Goal: Complete application form

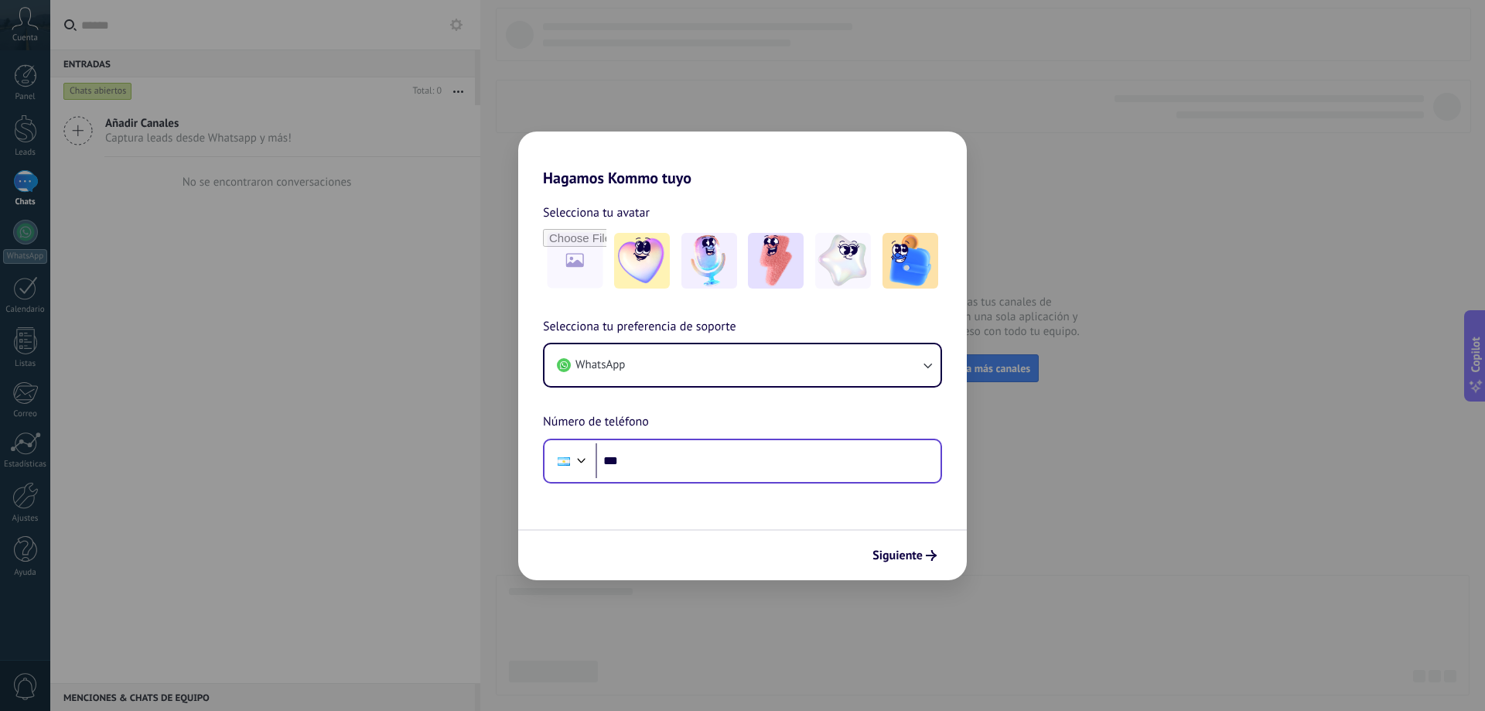
click at [653, 456] on input "***" at bounding box center [767, 461] width 345 height 36
click at [722, 479] on div "Phone ***" at bounding box center [742, 460] width 399 height 45
click at [682, 462] on input "***" at bounding box center [767, 461] width 345 height 36
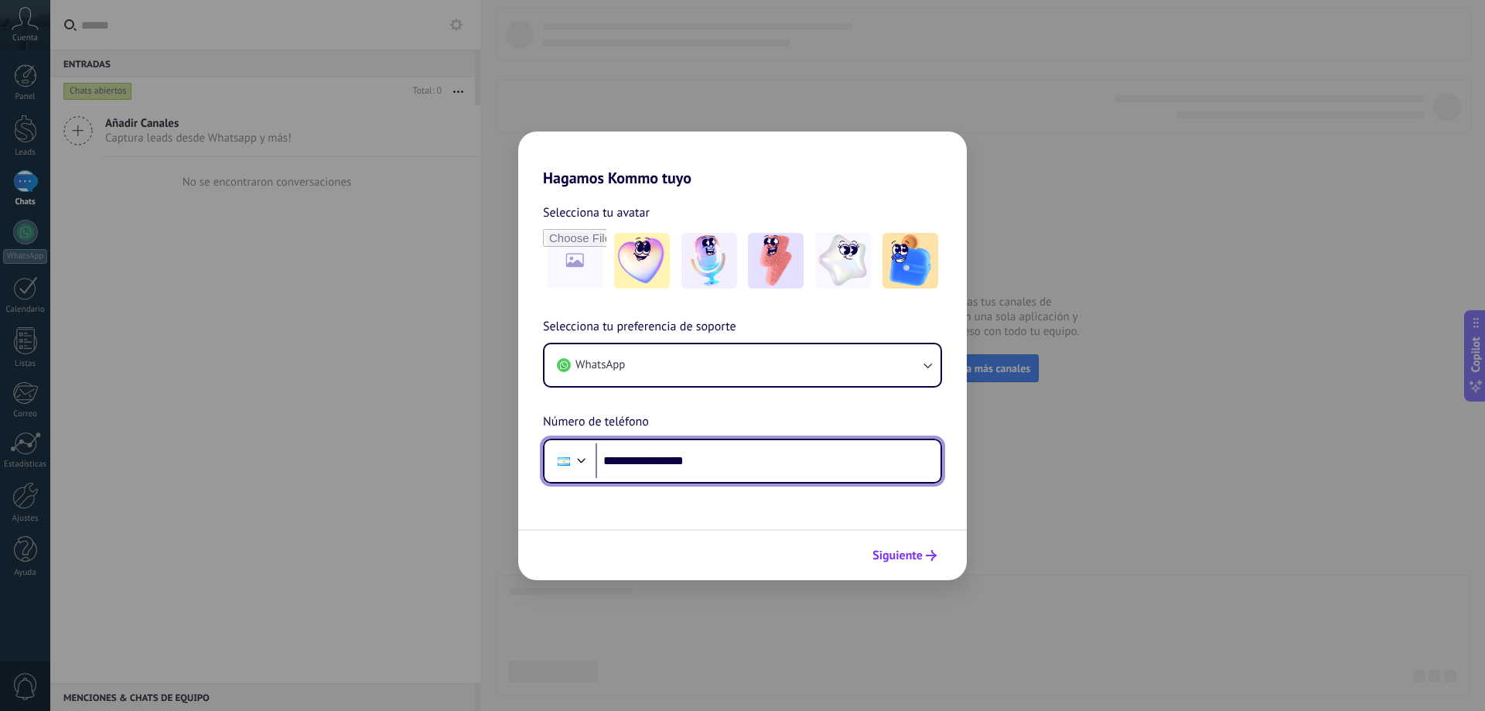
type input "**********"
click at [909, 561] on span "Siguiente" at bounding box center [897, 555] width 50 height 11
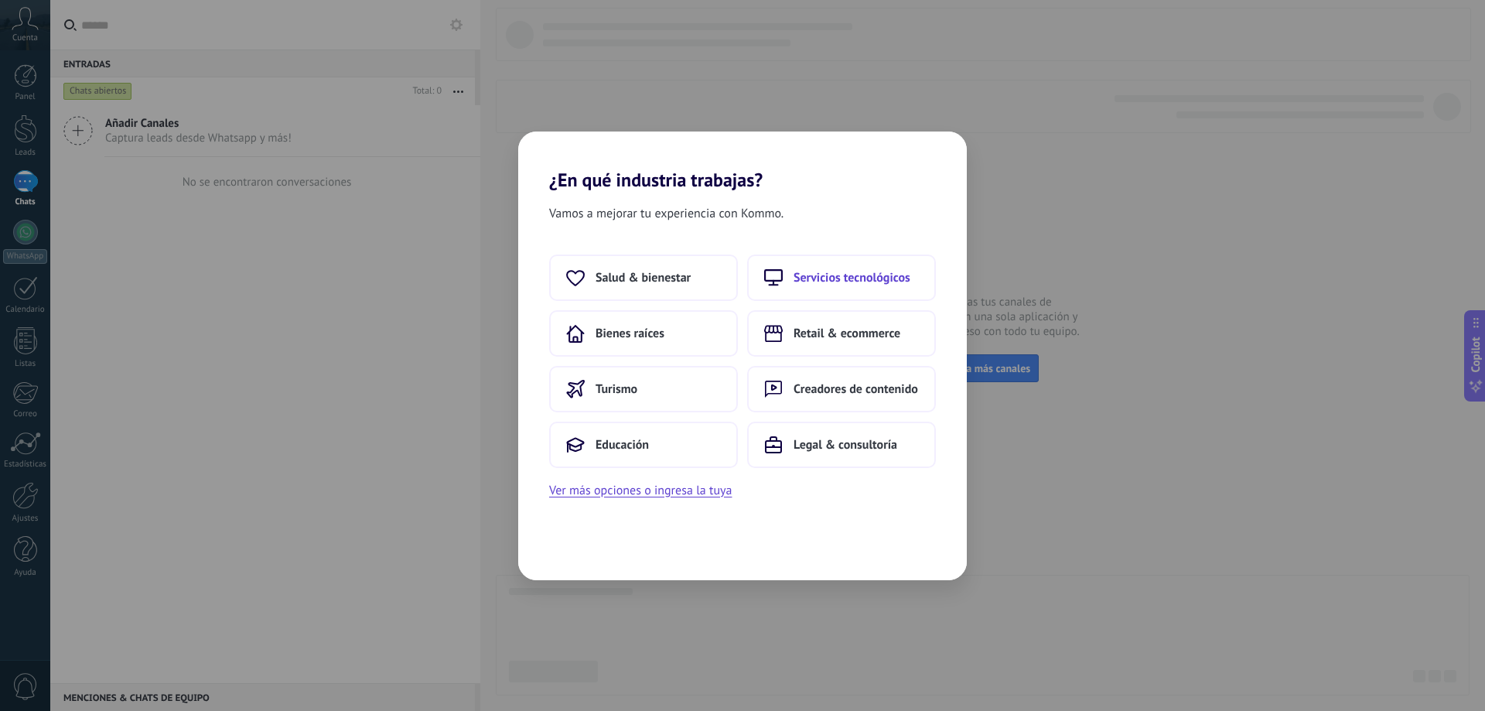
click at [825, 277] on span "Servicios tecnológicos" at bounding box center [851, 277] width 117 height 15
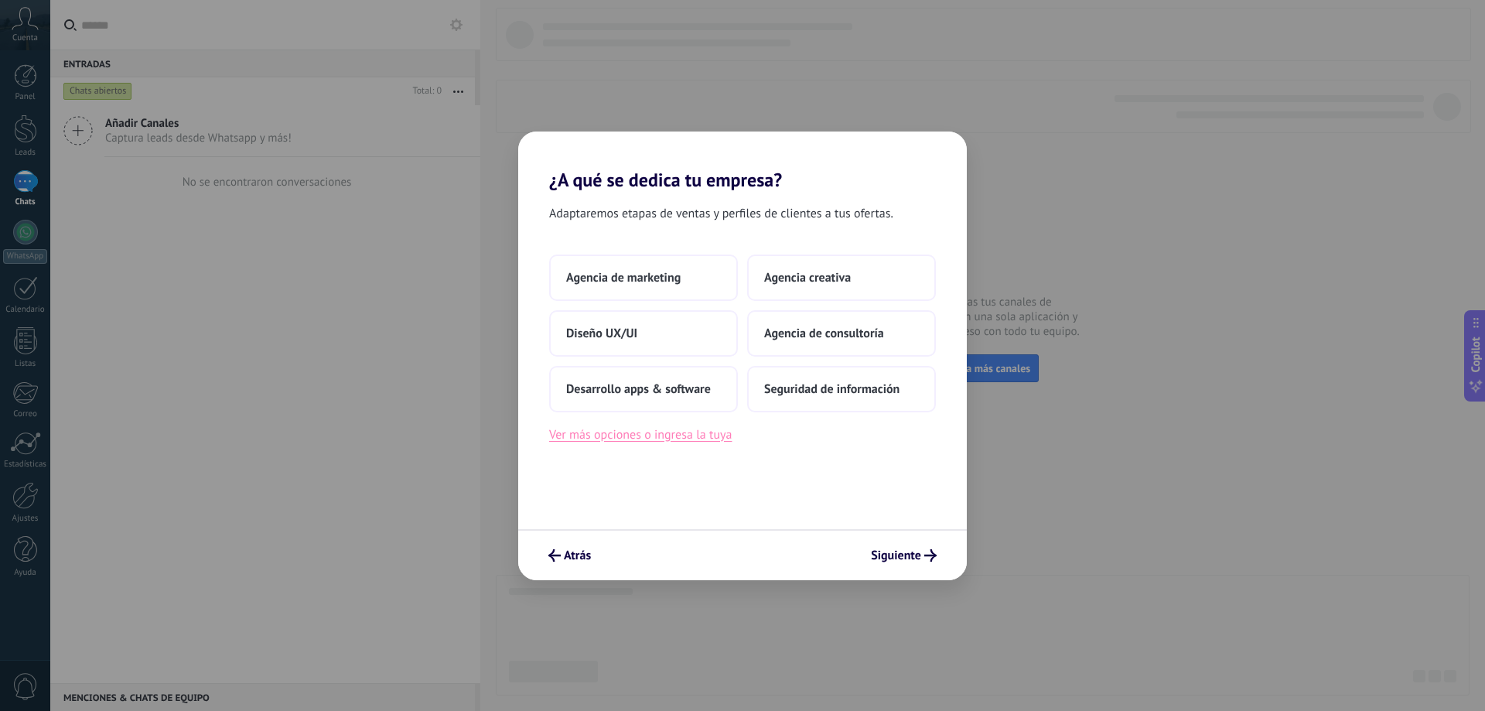
click at [672, 438] on button "Ver más opciones o ingresa la tuya" at bounding box center [640, 435] width 183 height 20
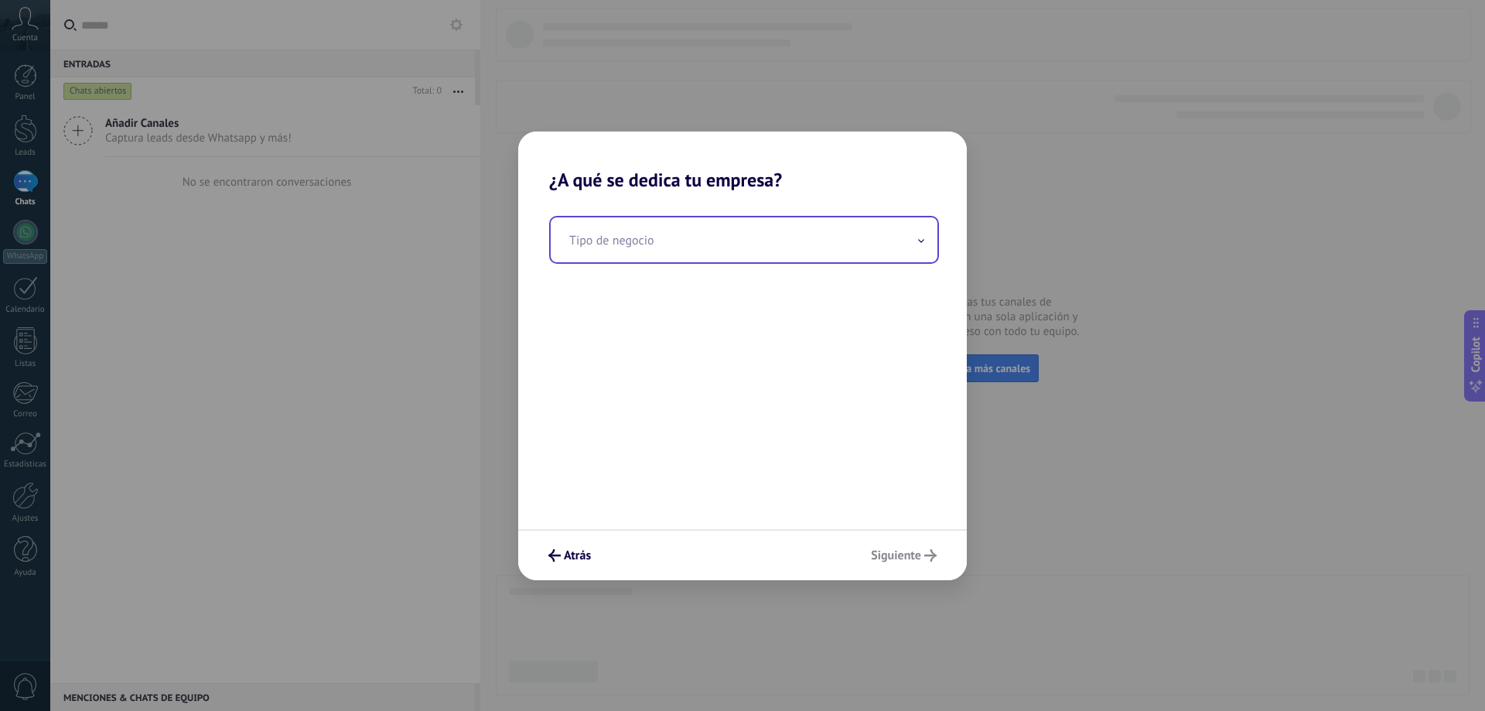
click at [664, 245] on input "text" at bounding box center [744, 239] width 387 height 45
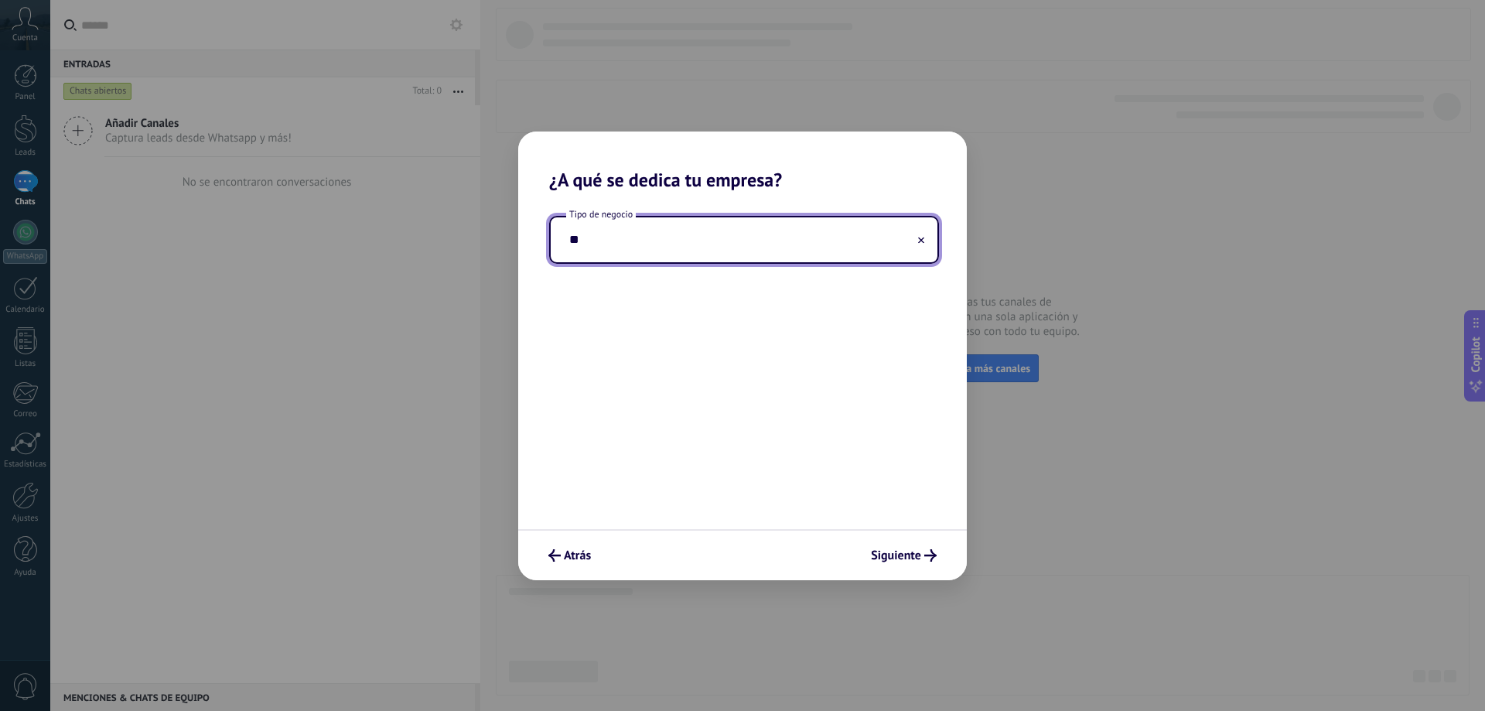
type input "*"
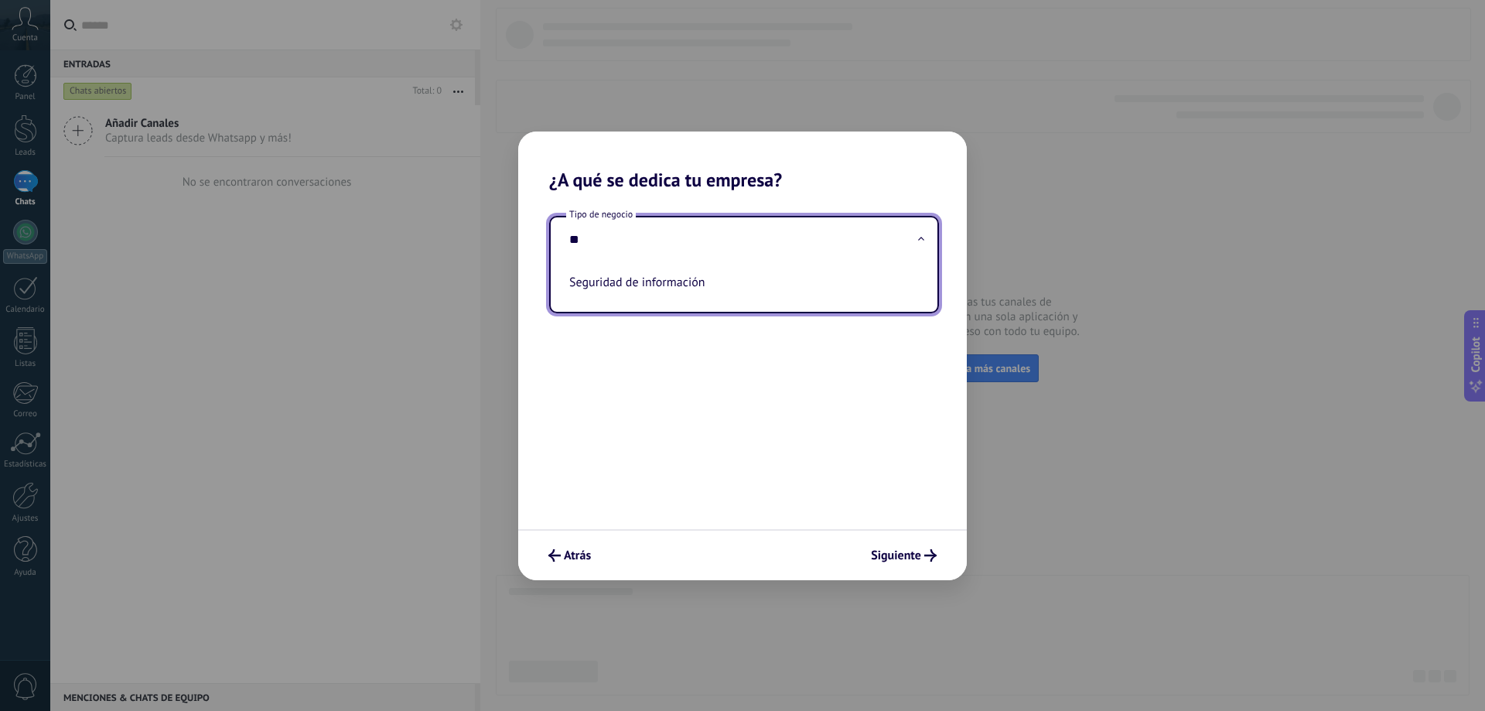
type input "*"
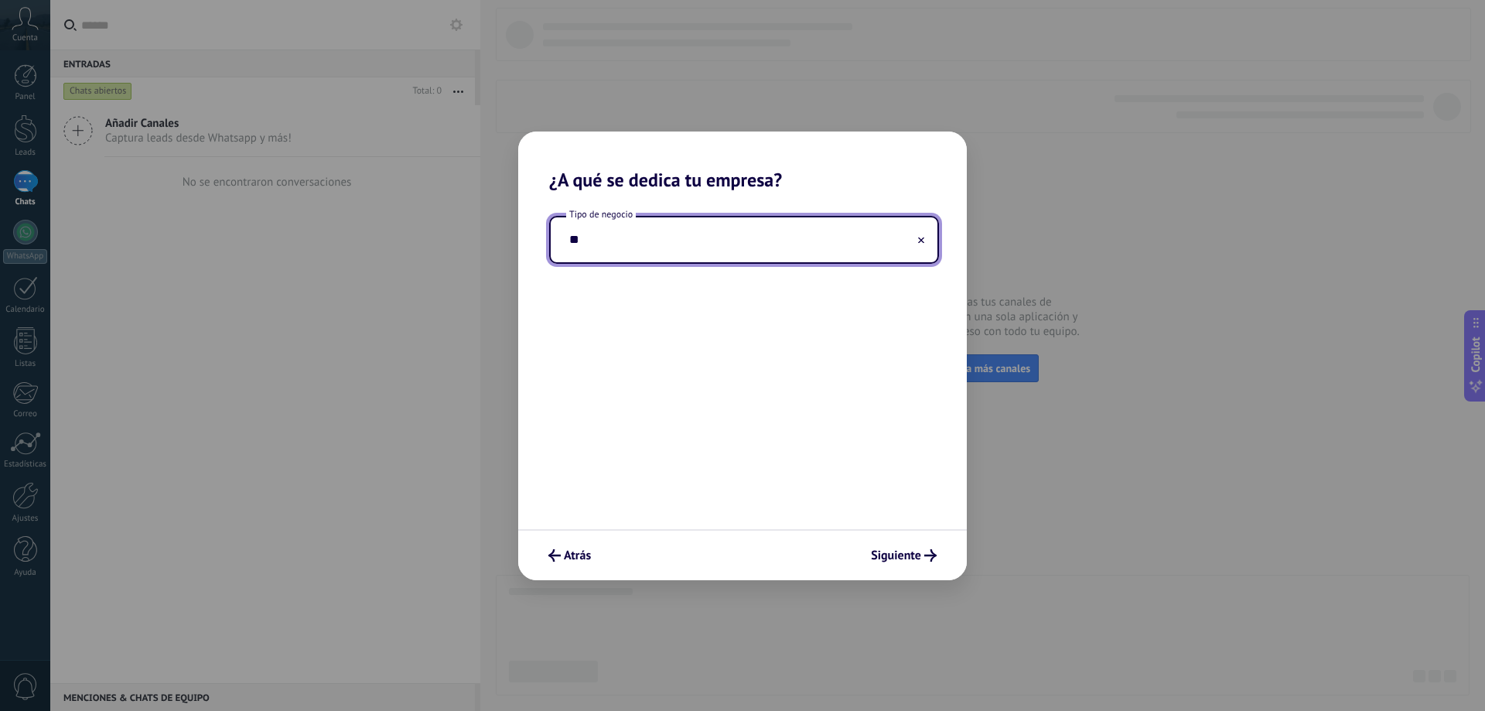
type input "*"
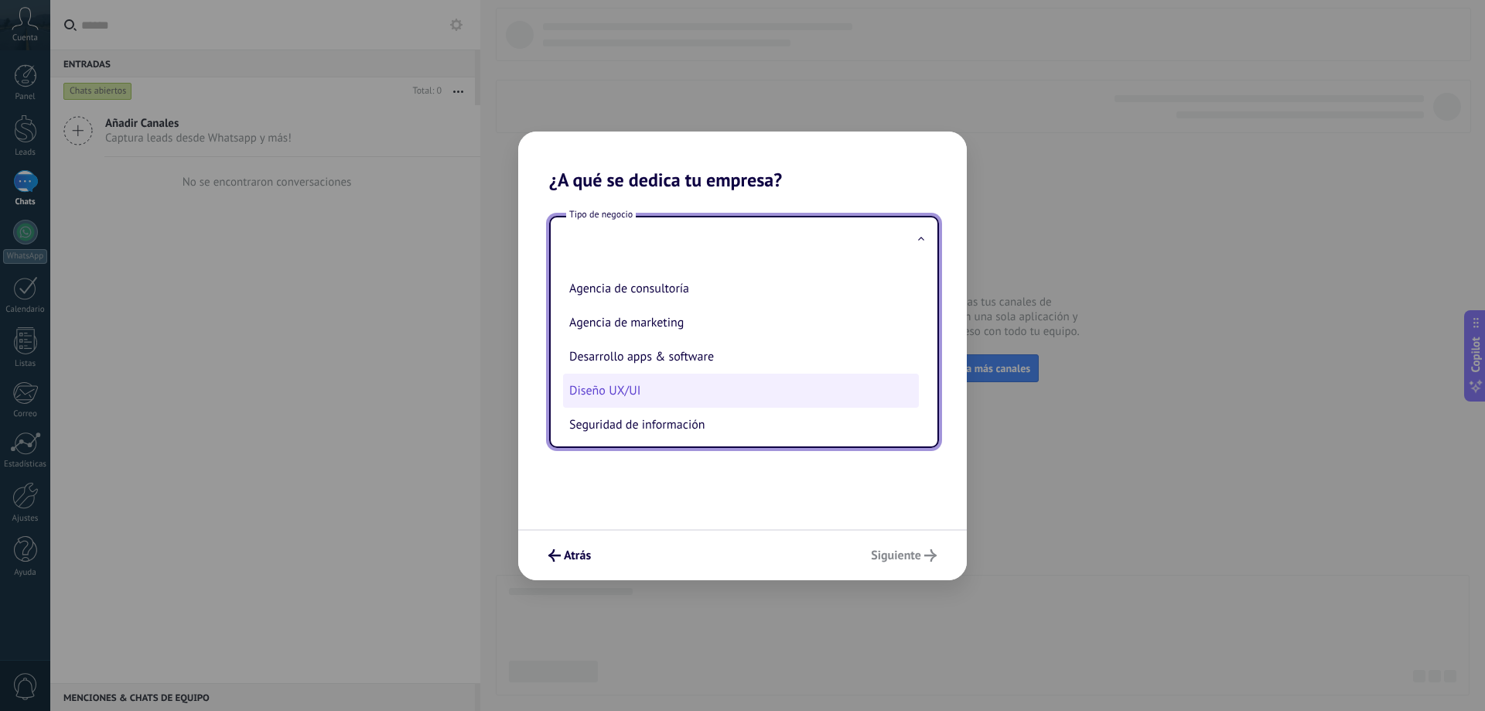
scroll to position [36, 0]
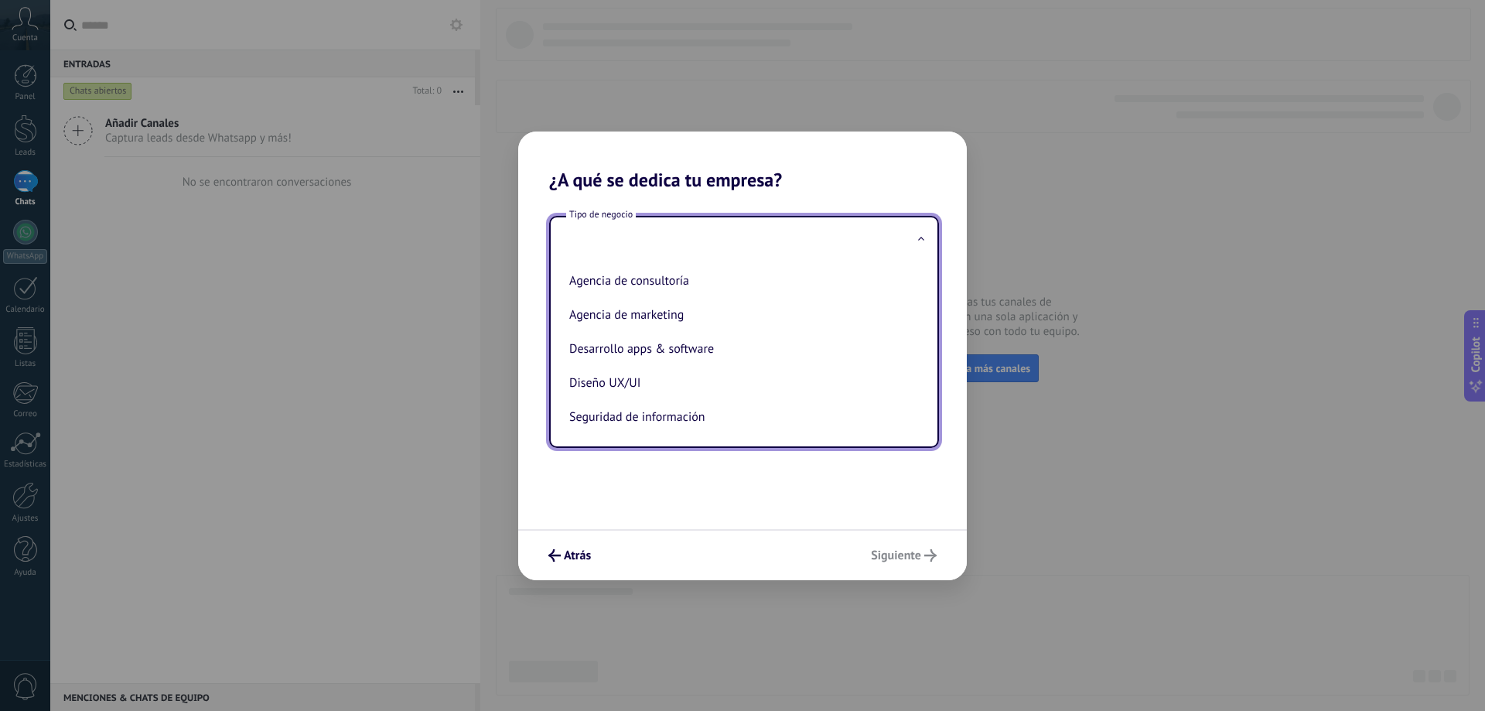
click at [703, 482] on div "Tipo de negocio Agencia creativa Agencia de consultoría Agencia de marketing De…" at bounding box center [742, 360] width 449 height 338
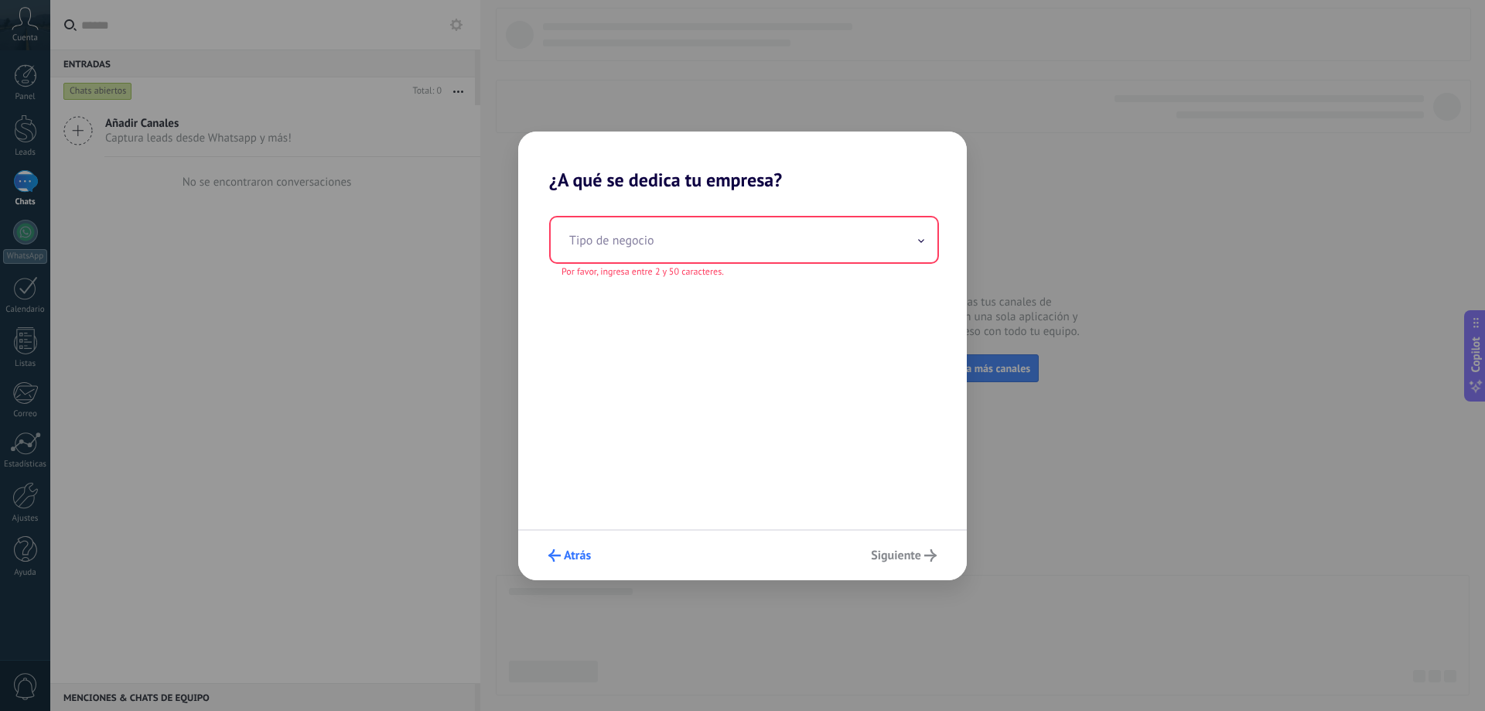
click at [575, 552] on span "Atrás" at bounding box center [577, 555] width 27 height 11
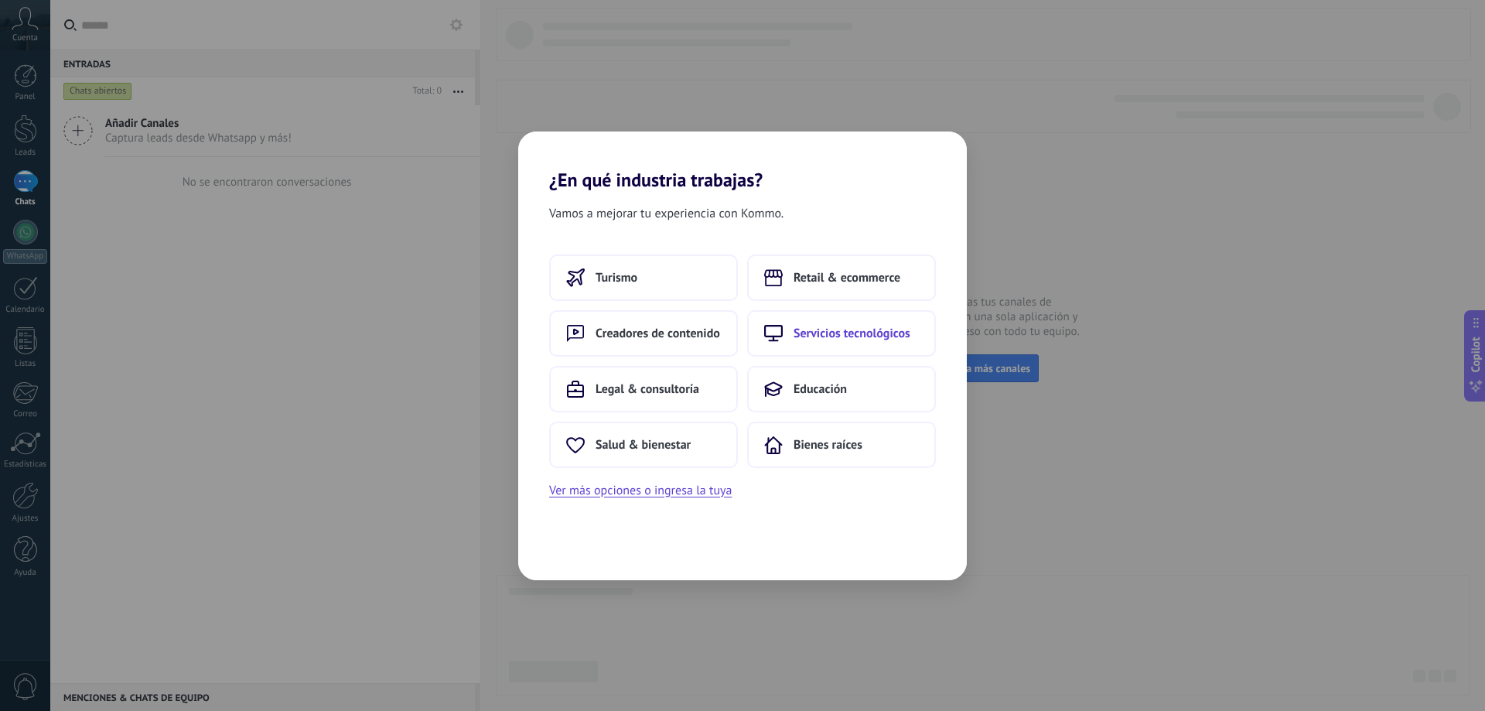
click at [853, 336] on span "Servicios tecnológicos" at bounding box center [851, 333] width 117 height 15
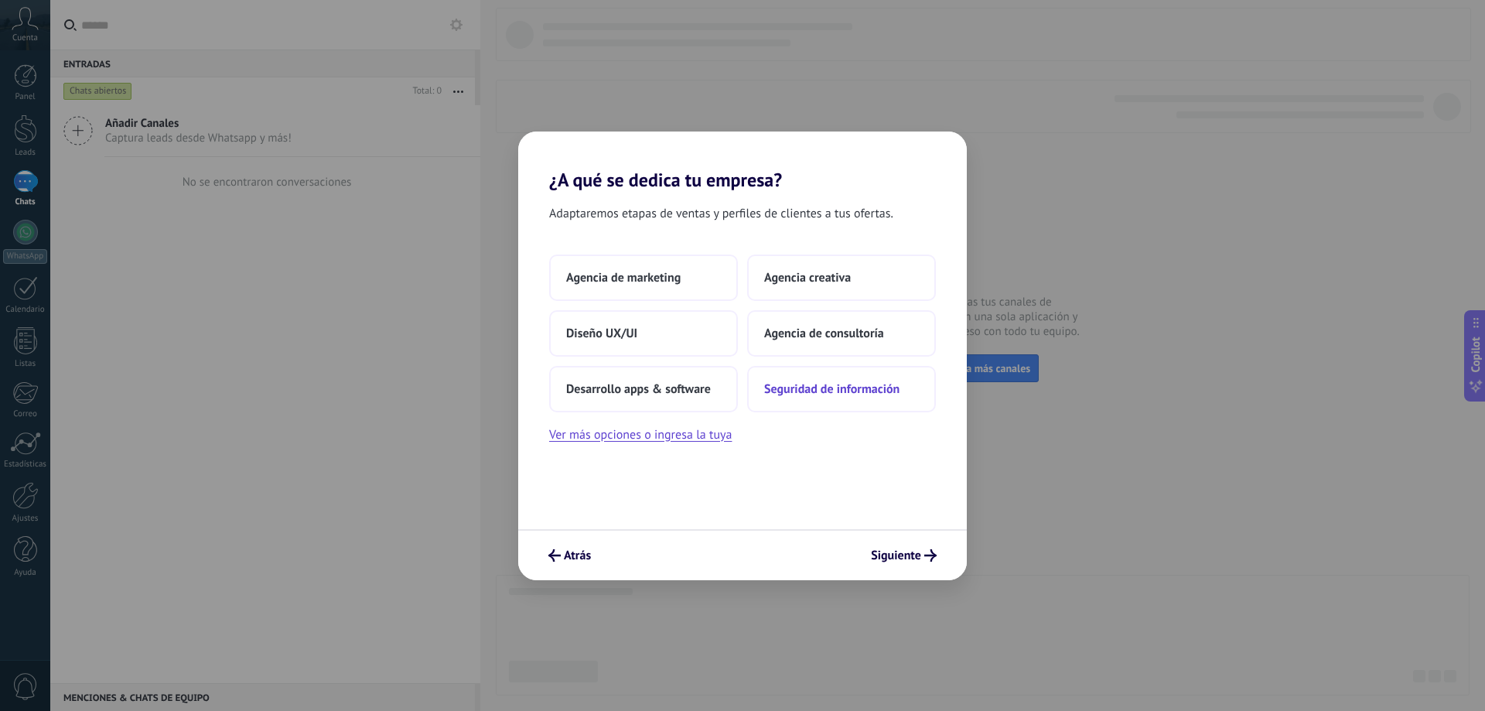
click at [852, 389] on span "Seguridad de información" at bounding box center [831, 388] width 135 height 15
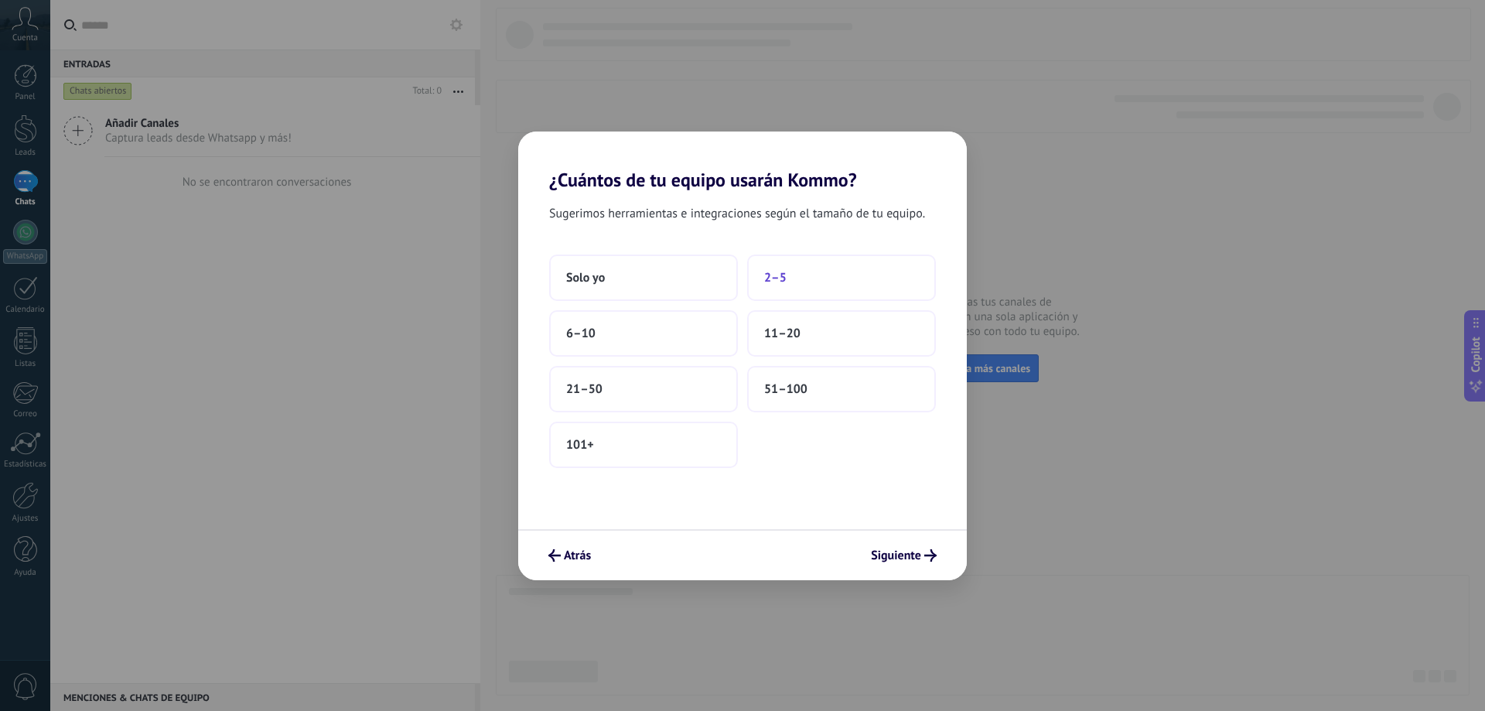
click at [780, 279] on span "2–5" at bounding box center [775, 277] width 22 height 15
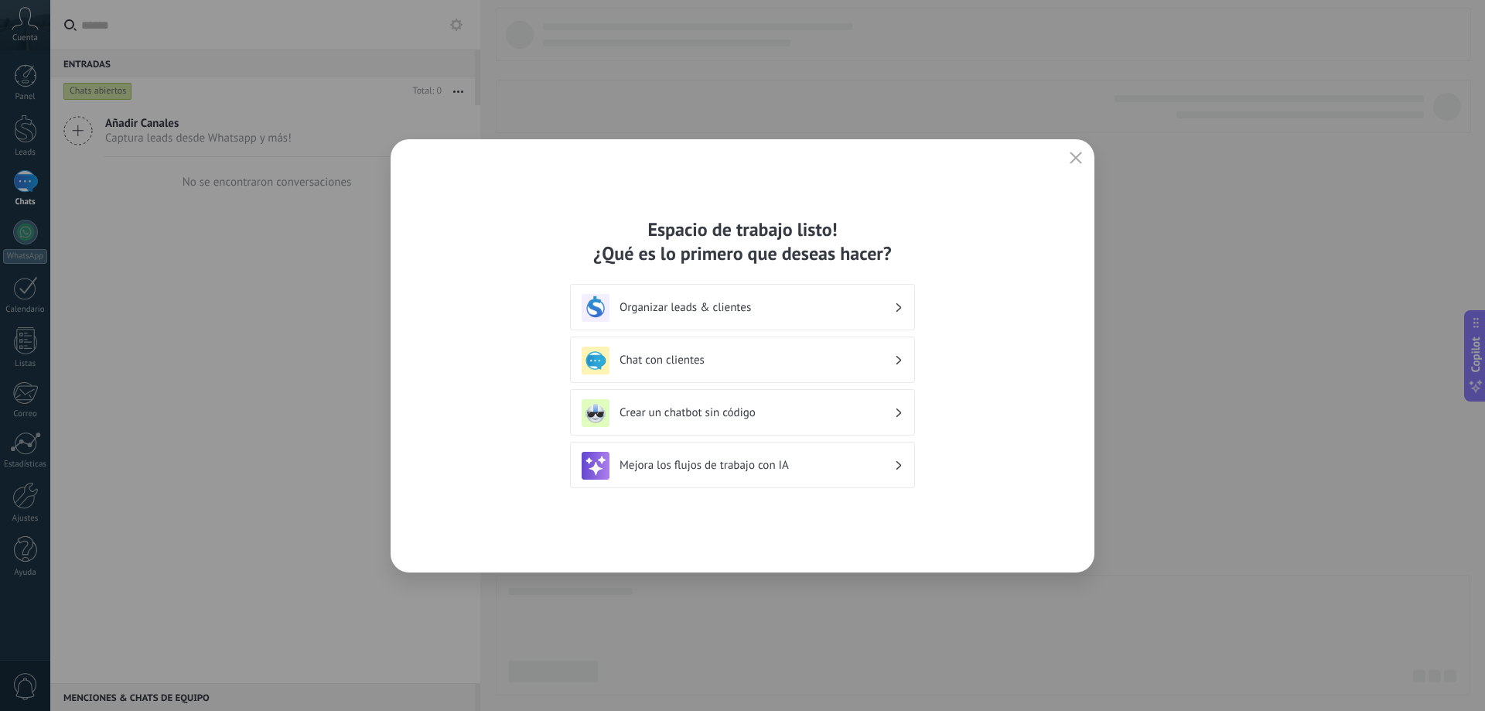
click at [675, 356] on h3 "Chat con clientes" at bounding box center [756, 360] width 275 height 15
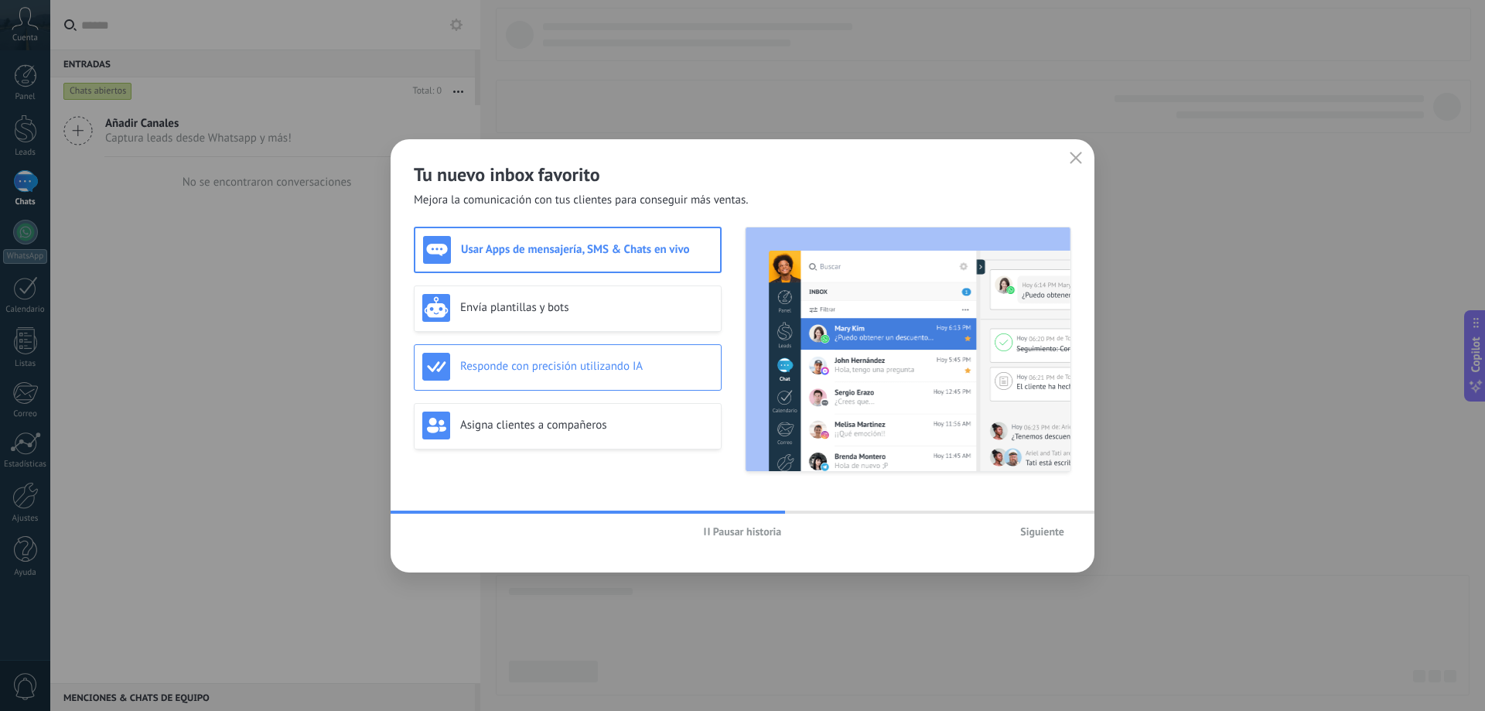
click at [572, 362] on h3 "Responde con precisión utilizando IA" at bounding box center [586, 366] width 253 height 15
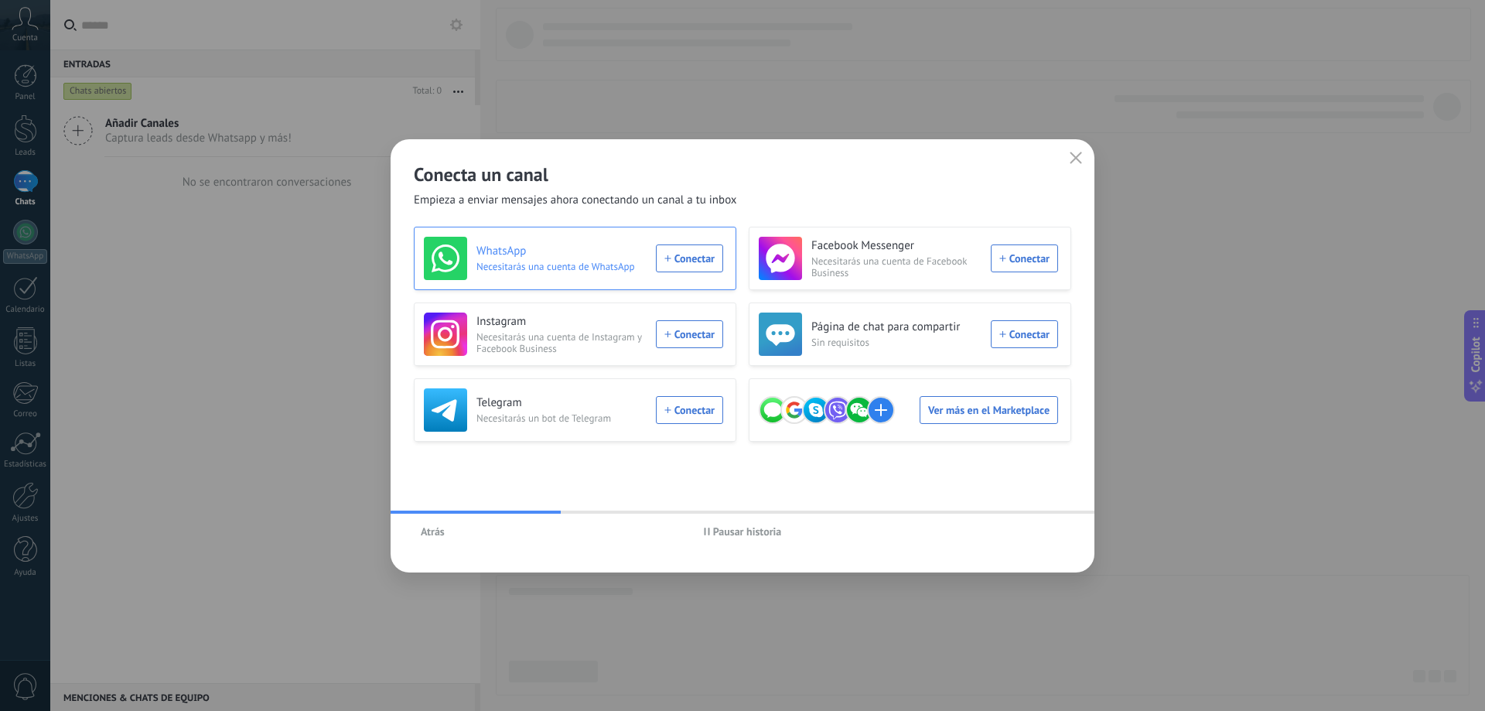
click at [710, 255] on div "WhatsApp Necesitarás una cuenta de WhatsApp Conectar" at bounding box center [573, 258] width 299 height 43
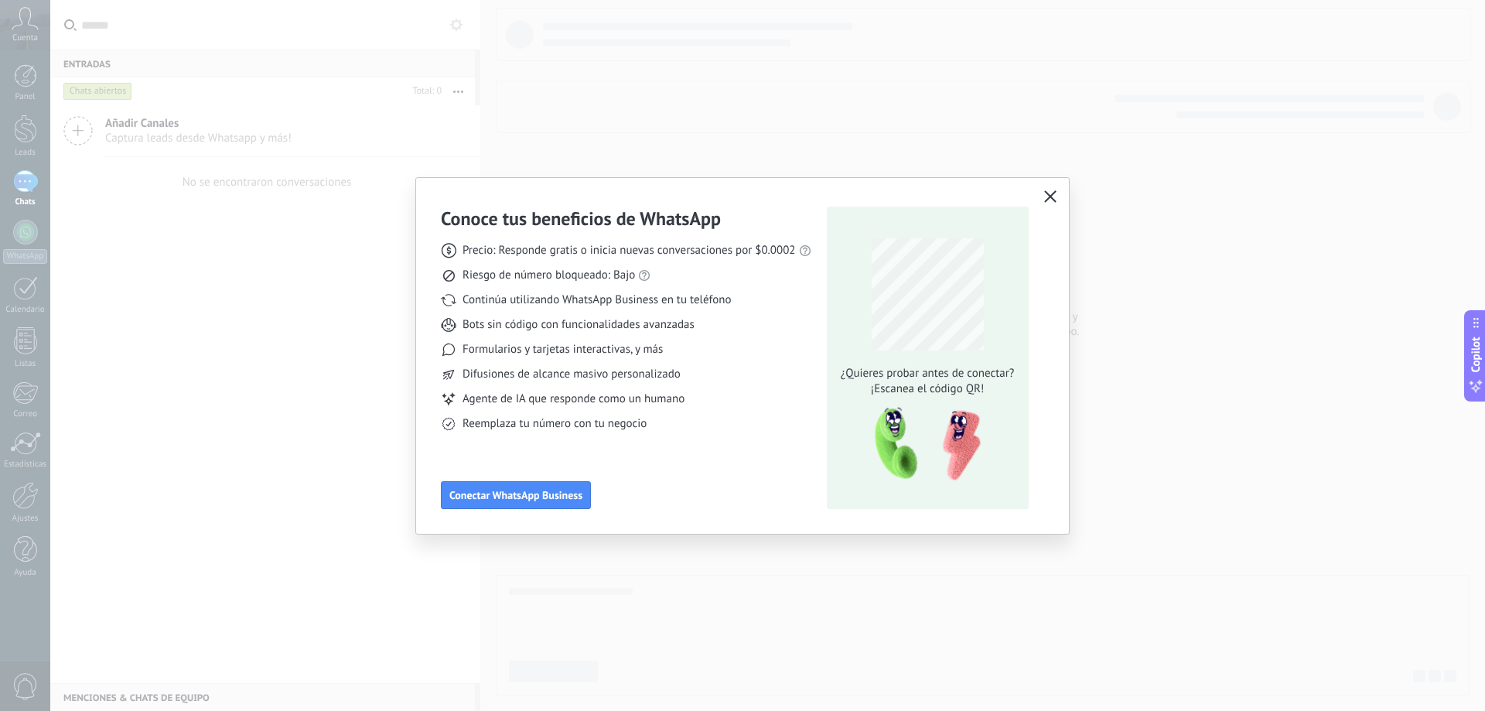
click at [1053, 198] on icon "button" at bounding box center [1050, 196] width 12 height 12
